Goal: Use online tool/utility: Use online tool/utility

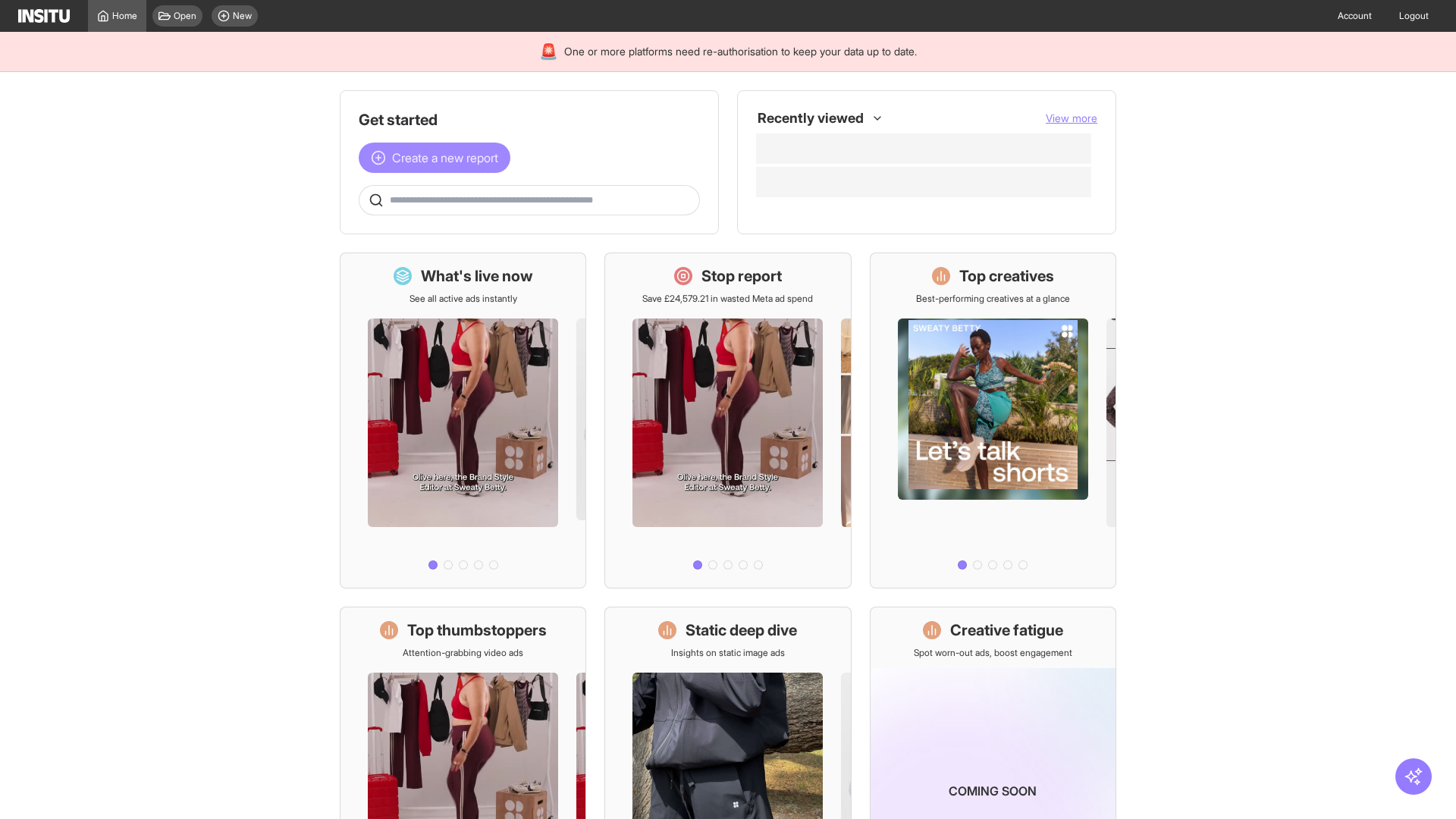
click at [438, 158] on span "Create a new report" at bounding box center [445, 158] width 106 height 18
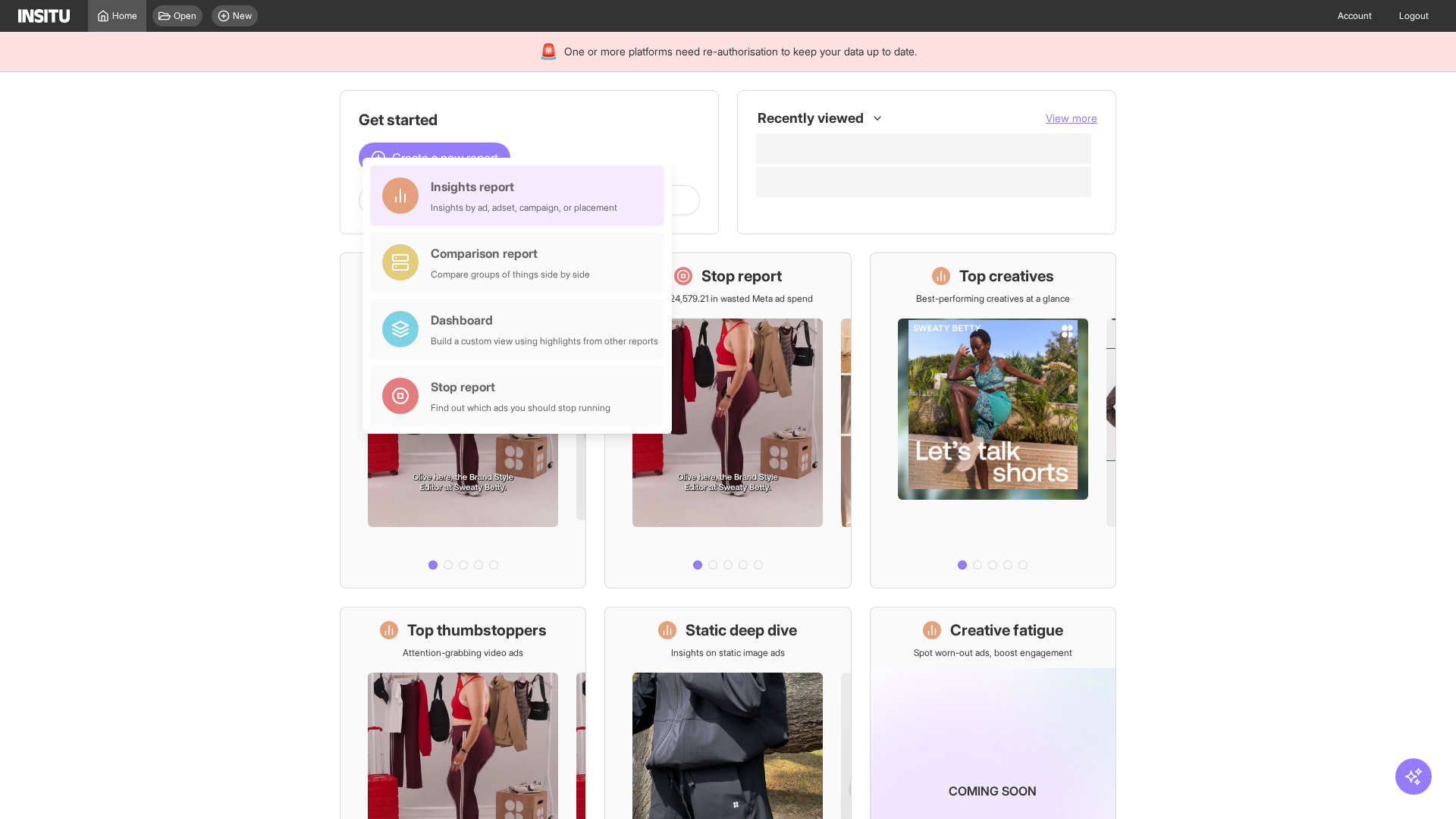
click at [521, 195] on div "Insights report Insights by ad, adset, campaign, or placement" at bounding box center [523, 195] width 187 height 36
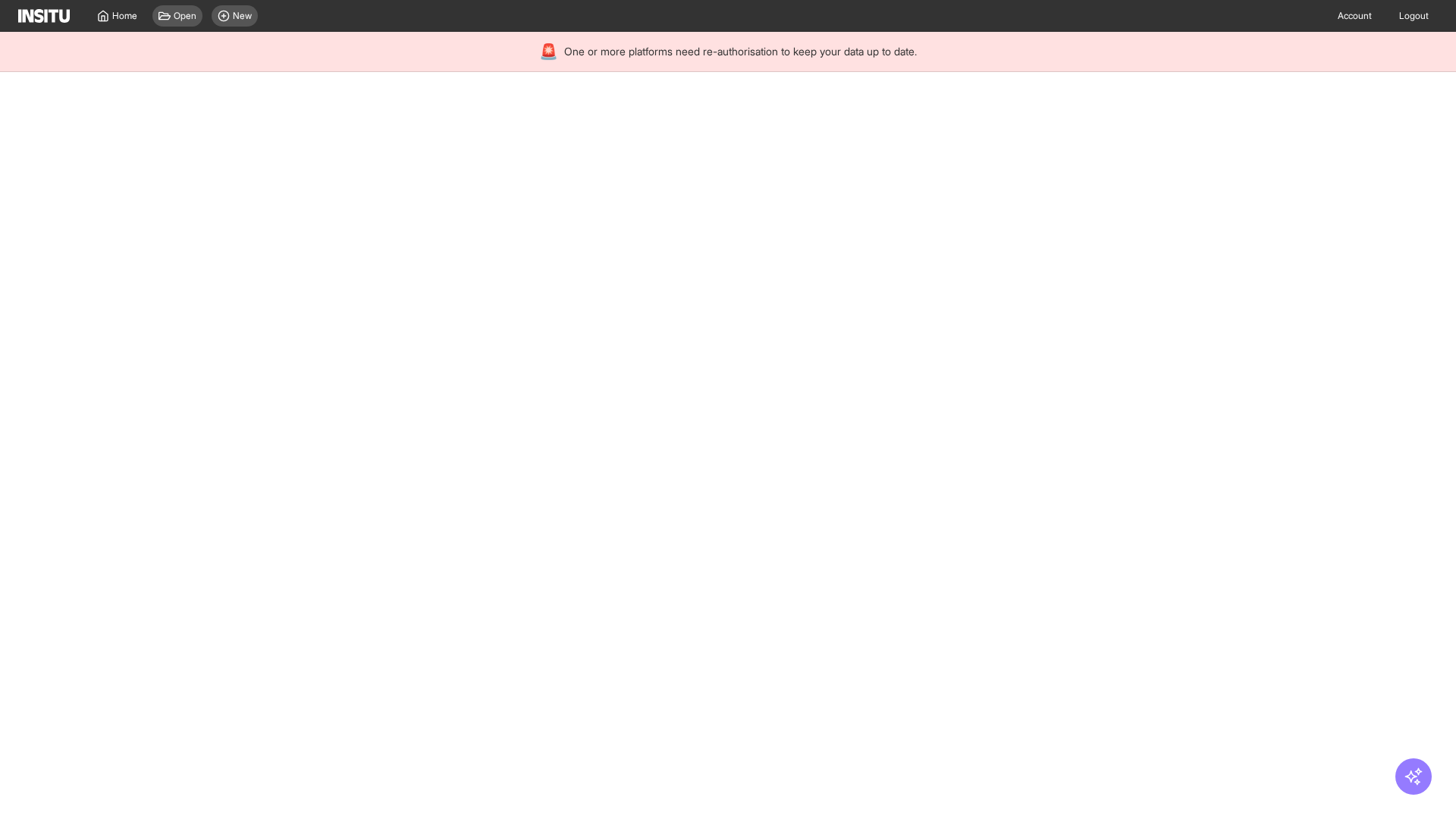
select select "**"
